Goal: Navigation & Orientation: Find specific page/section

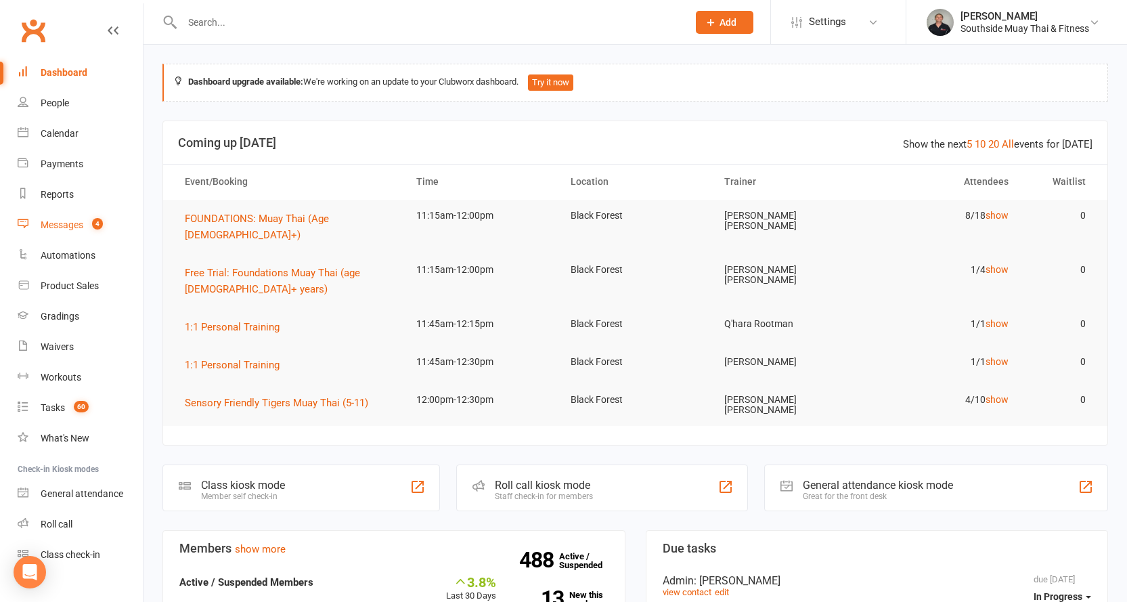
click at [68, 221] on div "Messages" at bounding box center [62, 224] width 43 height 11
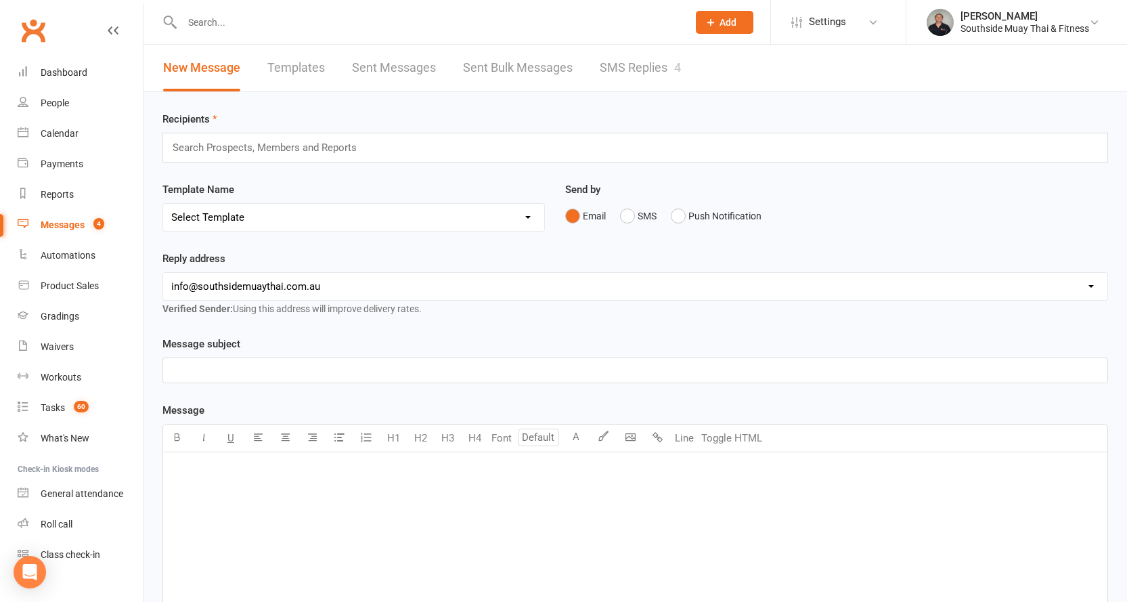
click at [654, 74] on link "SMS Replies 4" at bounding box center [640, 68] width 81 height 47
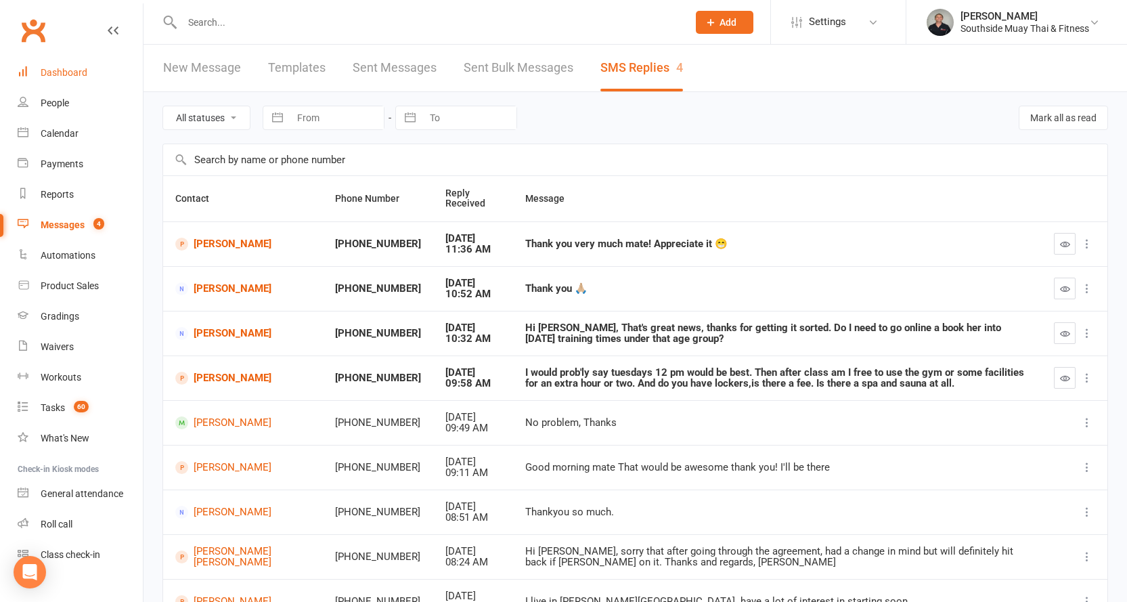
click at [56, 69] on div "Dashboard" at bounding box center [64, 72] width 47 height 11
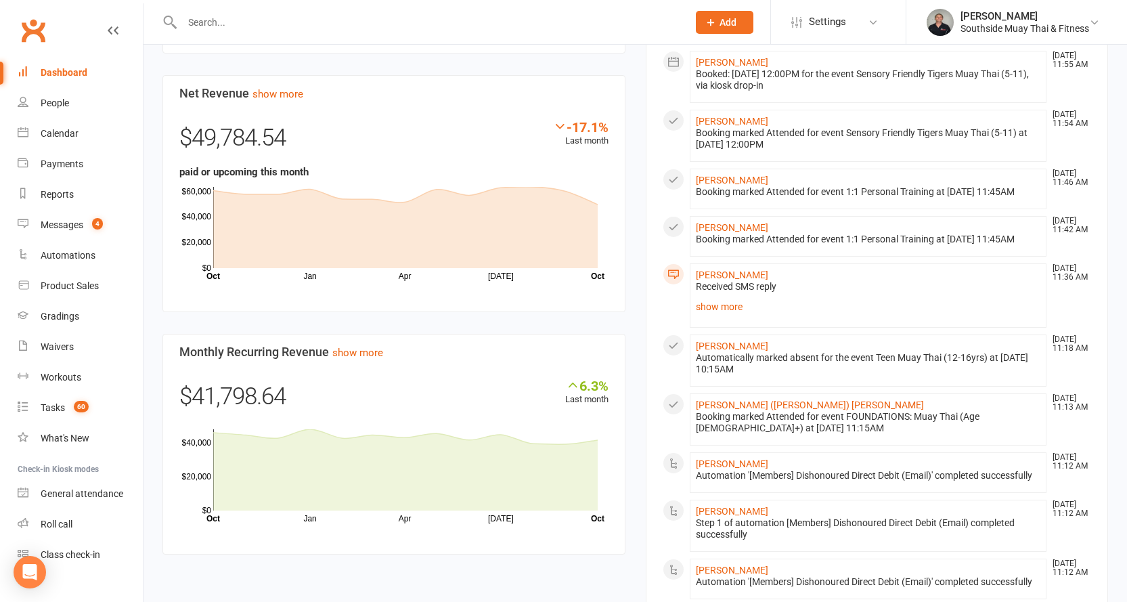
scroll to position [880, 0]
click at [697, 307] on link "show more" at bounding box center [868, 305] width 345 height 19
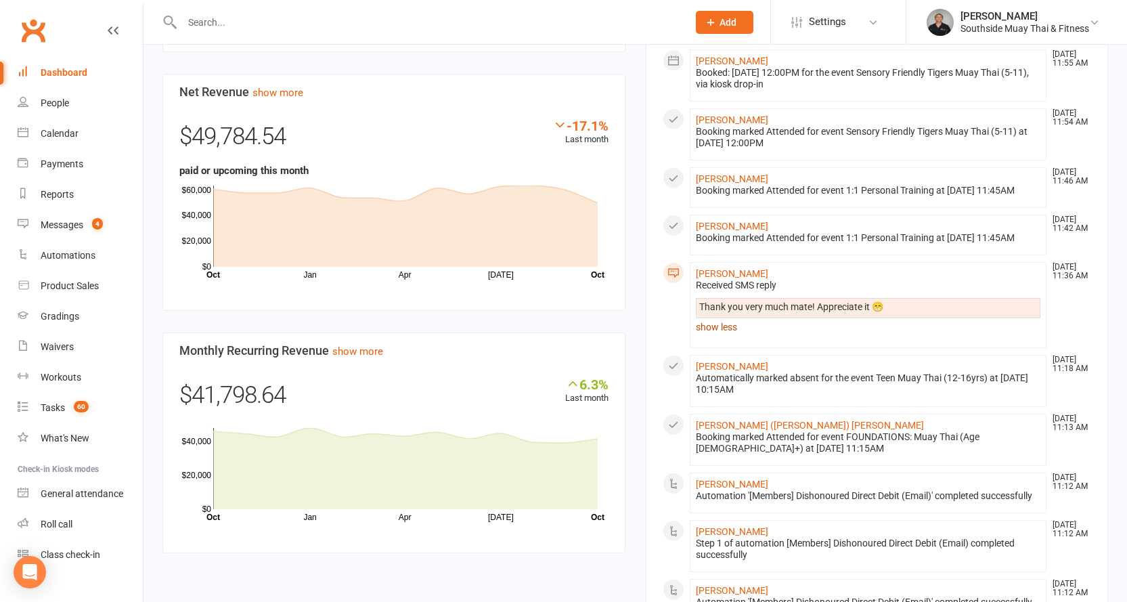
click at [701, 335] on link "show less" at bounding box center [868, 327] width 345 height 19
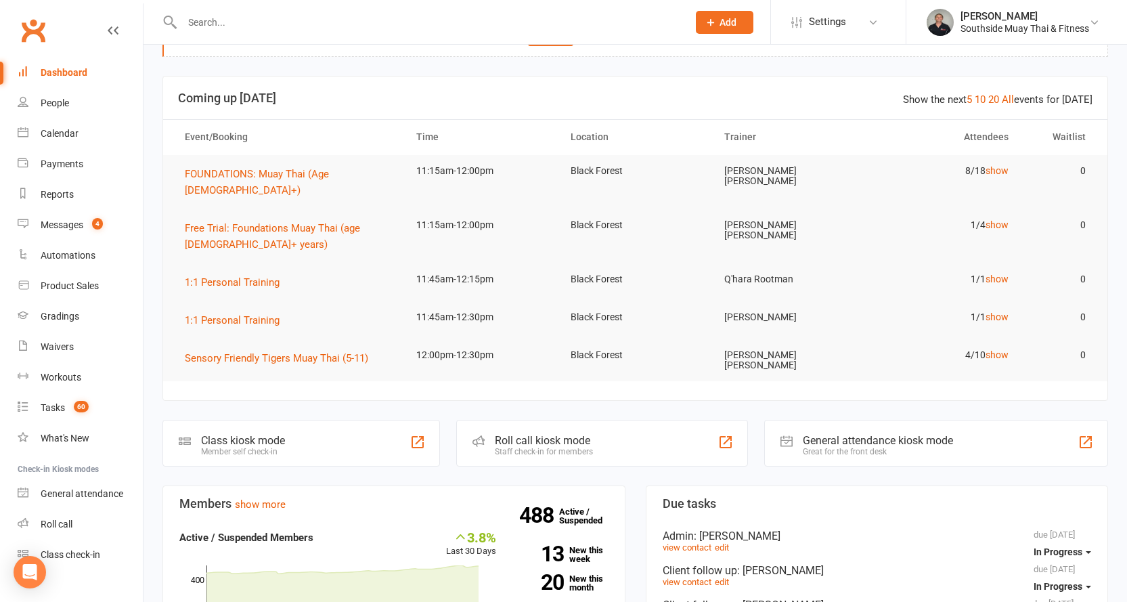
scroll to position [0, 0]
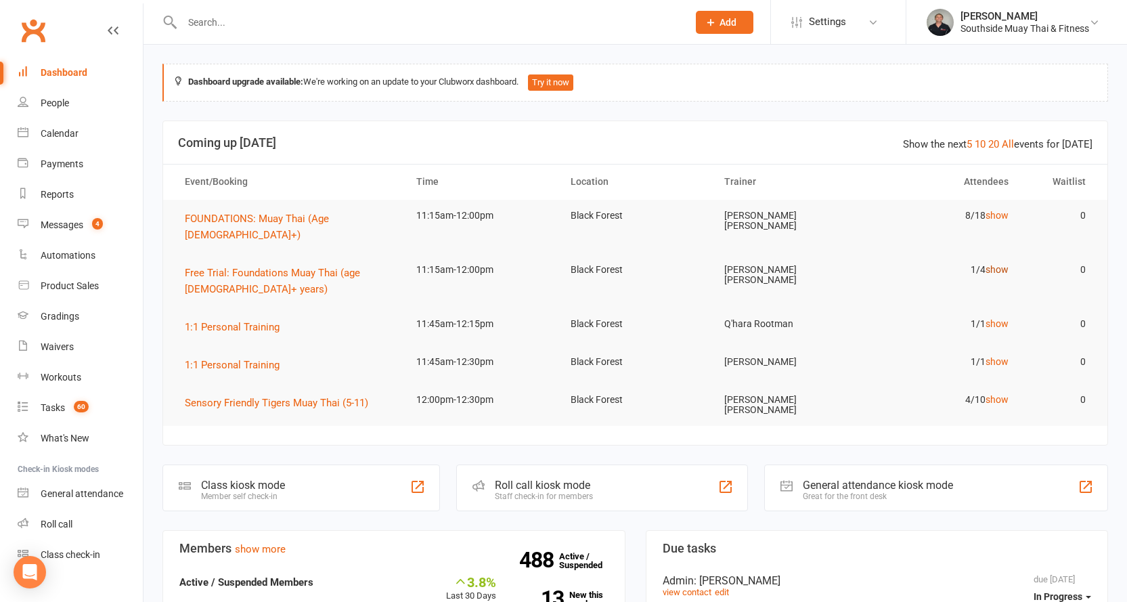
click at [993, 264] on link "show" at bounding box center [997, 269] width 23 height 11
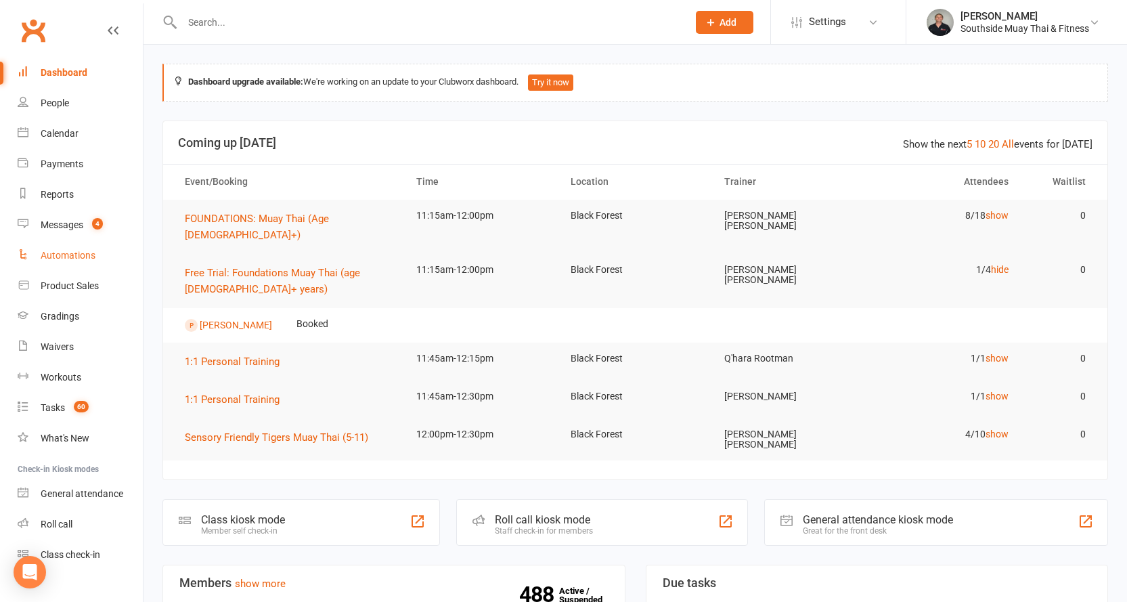
click at [48, 255] on div "Automations" at bounding box center [68, 255] width 55 height 11
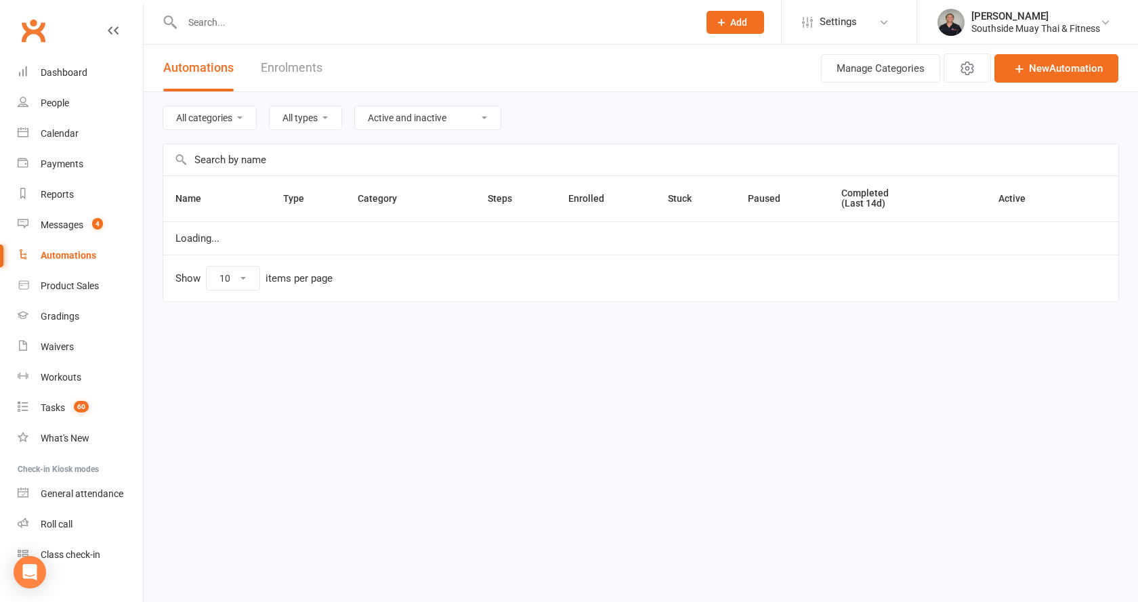
select select "100"
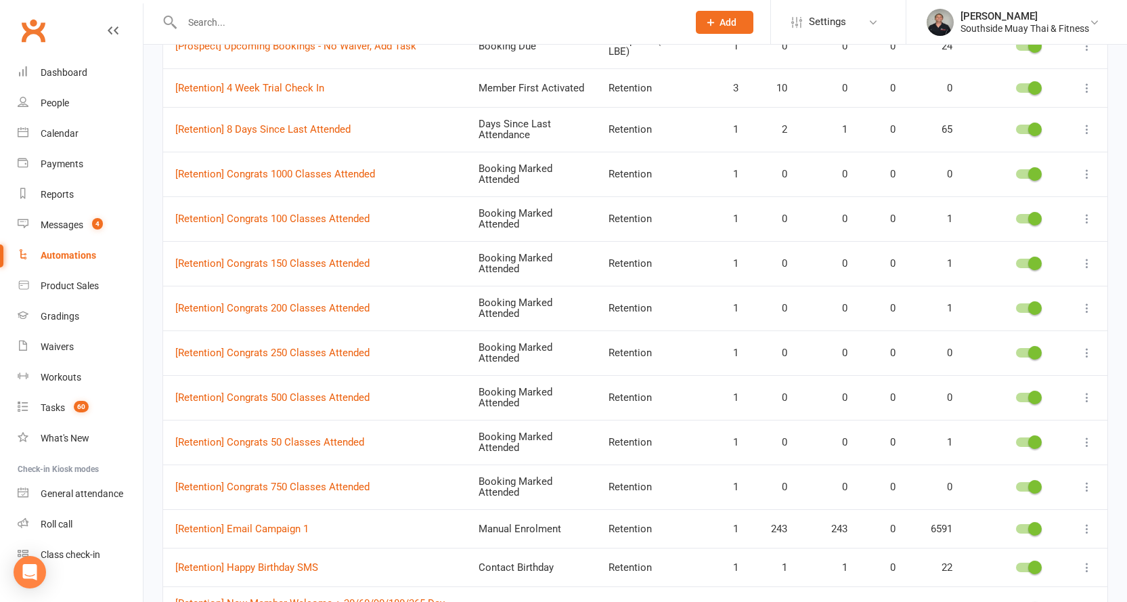
scroll to position [3115, 0]
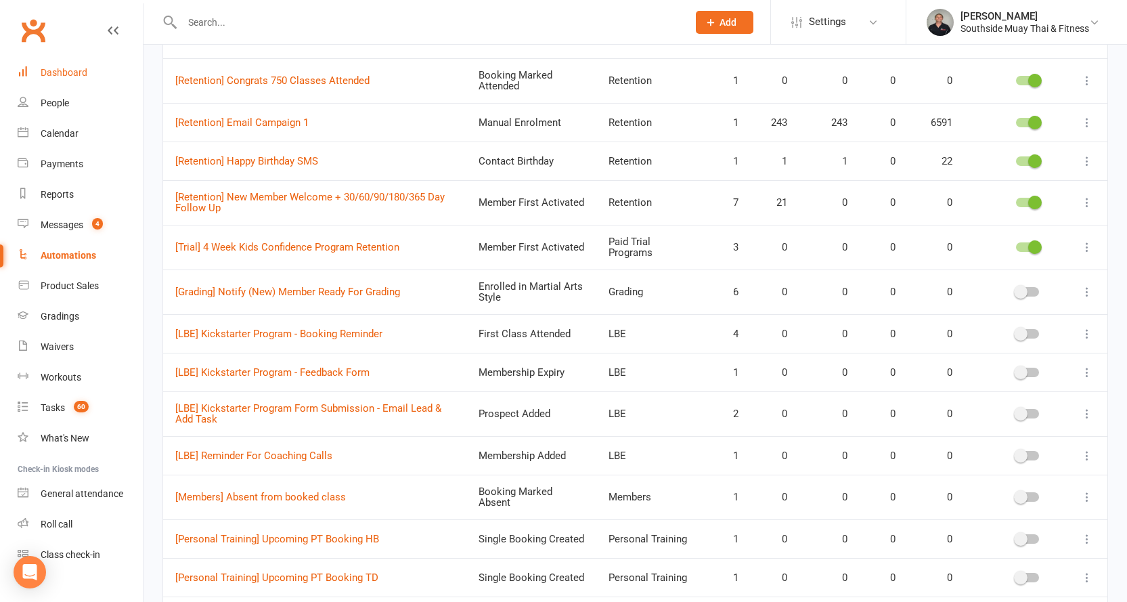
click at [51, 66] on link "Dashboard" at bounding box center [80, 73] width 125 height 30
